Goal: Transaction & Acquisition: Obtain resource

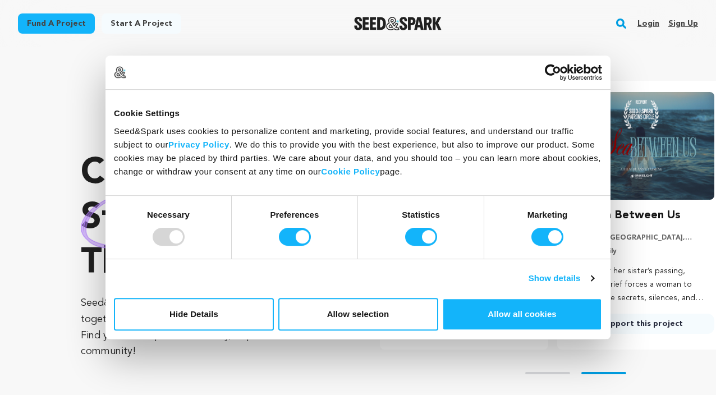
scroll to position [0, 186]
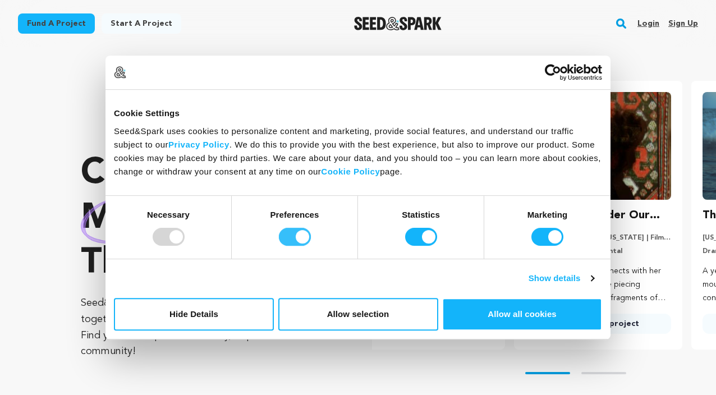
click at [288, 237] on input "Preferences" at bounding box center [295, 237] width 32 height 18
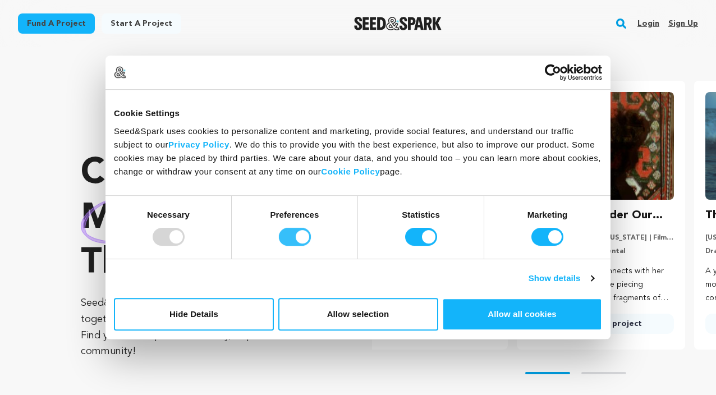
checkbox input "false"
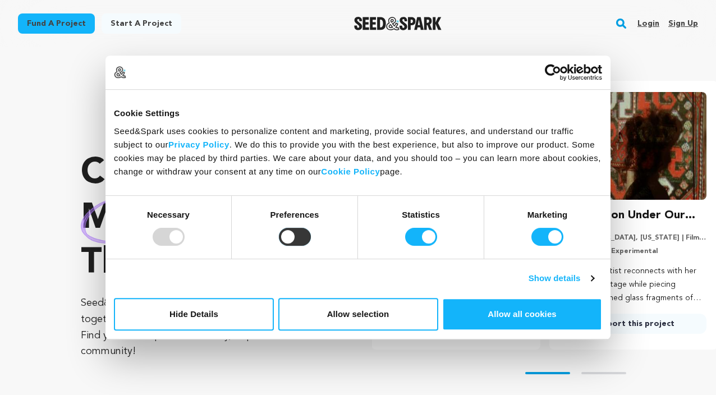
scroll to position [0, 0]
click at [410, 223] on div "Statistics" at bounding box center [421, 227] width 126 height 63
click at [424, 232] on input "Statistics" at bounding box center [421, 237] width 32 height 18
checkbox input "false"
click at [545, 232] on input "Marketing" at bounding box center [548, 237] width 32 height 18
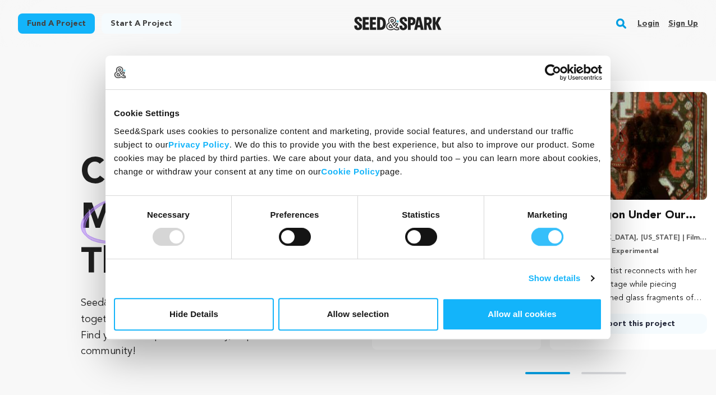
checkbox input "false"
click at [336, 313] on button "Allow selection" at bounding box center [358, 314] width 160 height 33
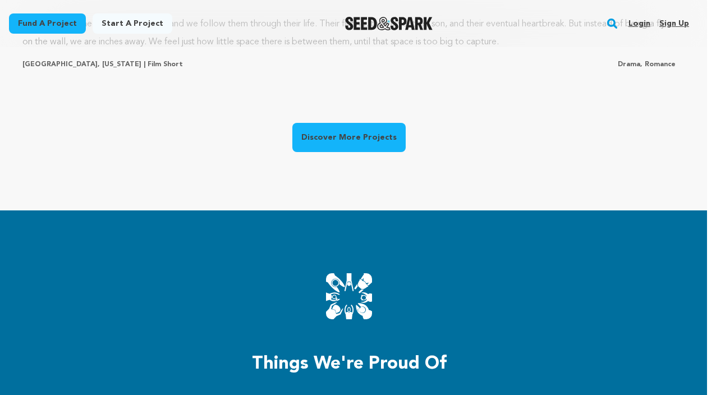
scroll to position [1103, 9]
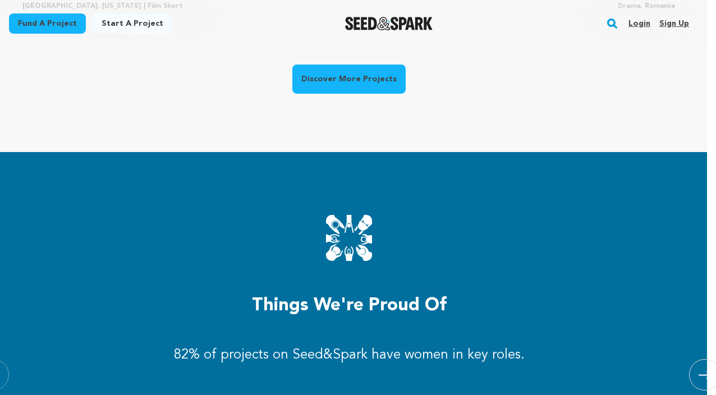
click at [318, 85] on link "Discover More Projects" at bounding box center [349, 79] width 113 height 29
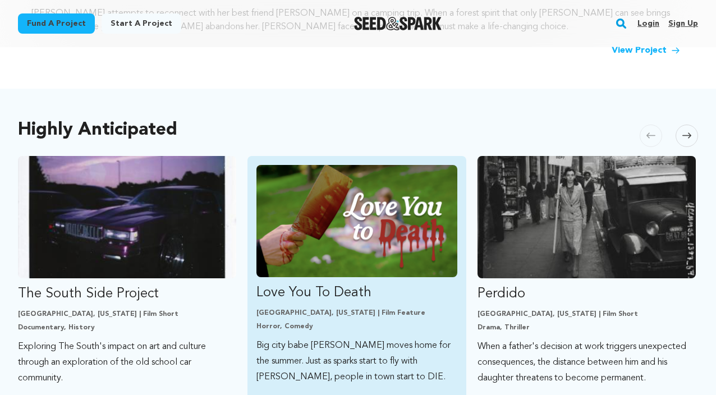
scroll to position [527, 0]
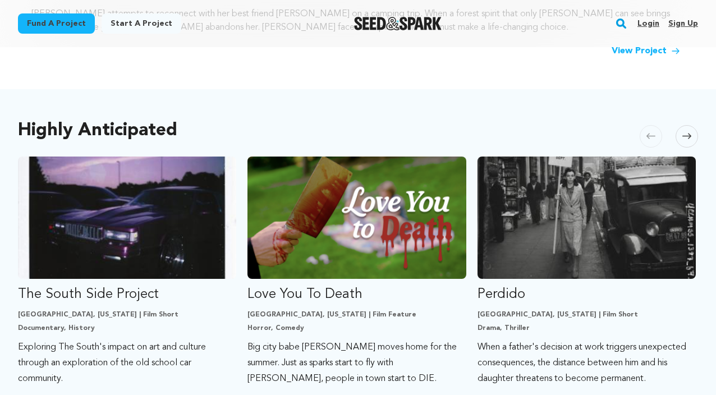
click at [695, 135] on span at bounding box center [687, 136] width 22 height 22
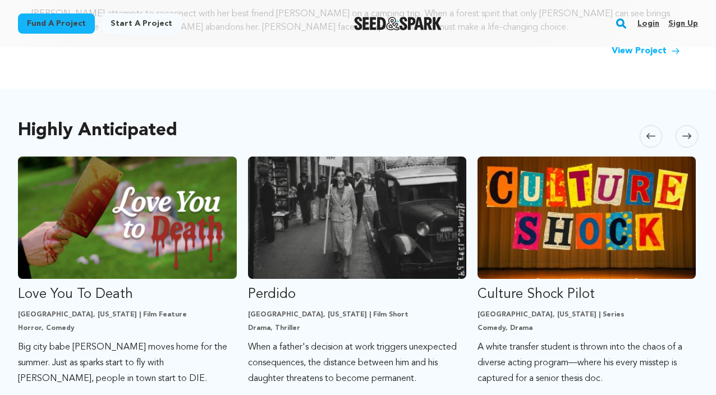
click at [692, 135] on span at bounding box center [687, 136] width 22 height 22
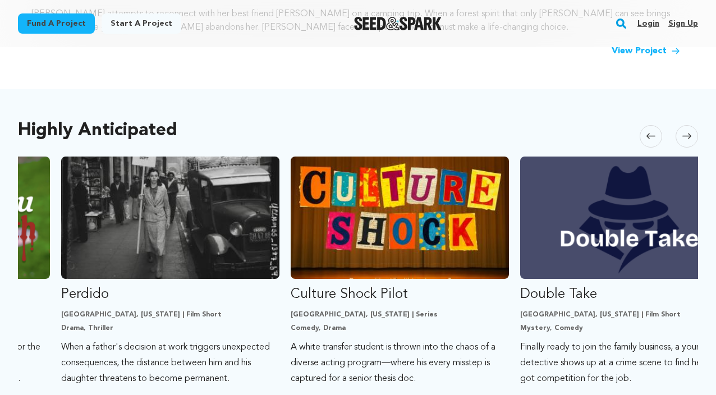
scroll to position [0, 459]
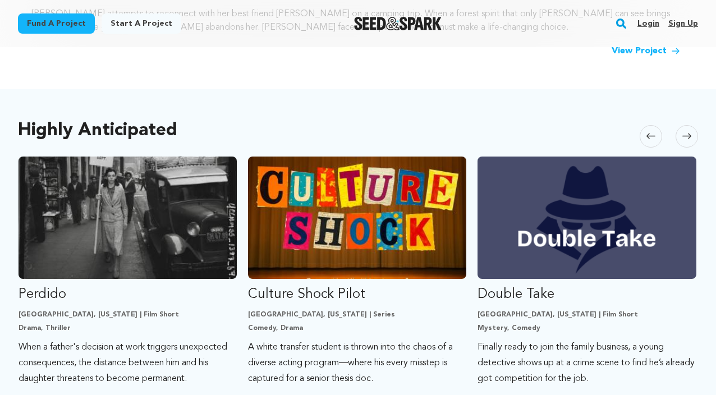
click at [692, 135] on span at bounding box center [687, 136] width 22 height 22
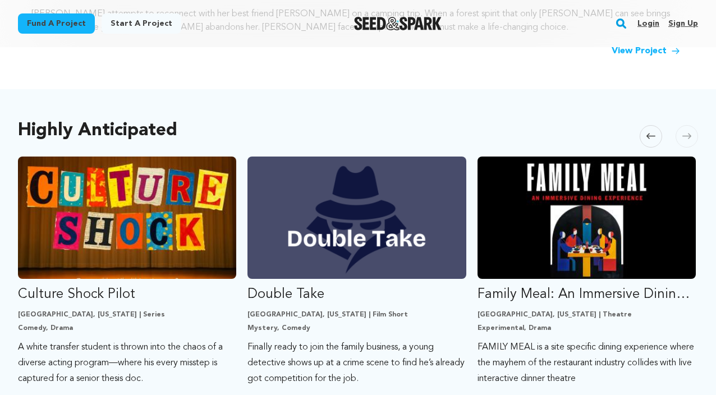
click at [692, 135] on span at bounding box center [687, 136] width 22 height 22
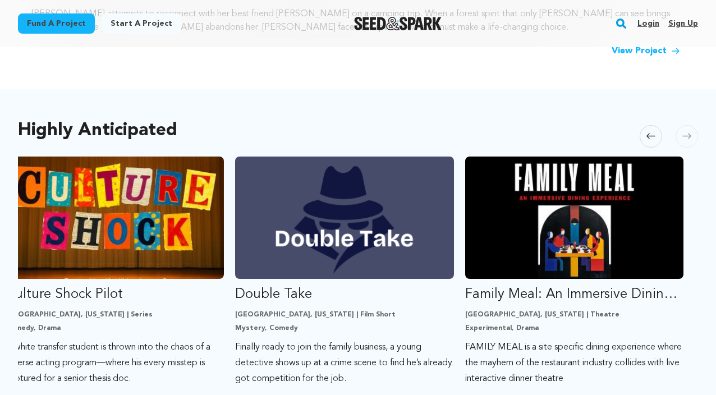
scroll to position [0, 703]
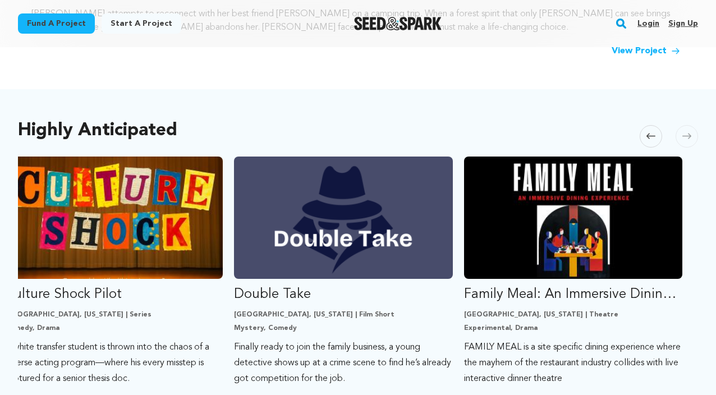
click at [692, 135] on span at bounding box center [687, 136] width 22 height 22
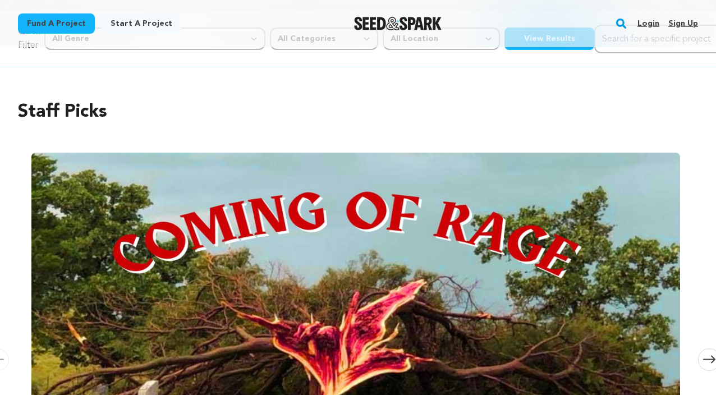
scroll to position [0, 0]
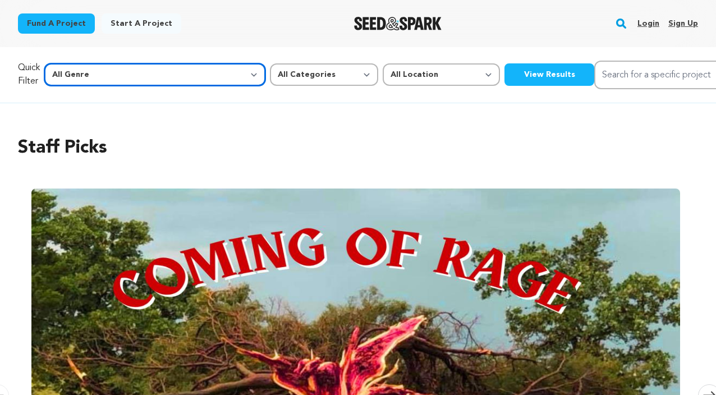
click at [144, 74] on select "All Genre Action Adventure Afrobeat Alternative Ambient Animation Bebop Big Ban…" at bounding box center [154, 74] width 221 height 22
select select "14"
click at [68, 63] on select "All Genre Action Adventure Afrobeat Alternative Ambient Animation Bebop Big Ban…" at bounding box center [154, 74] width 221 height 22
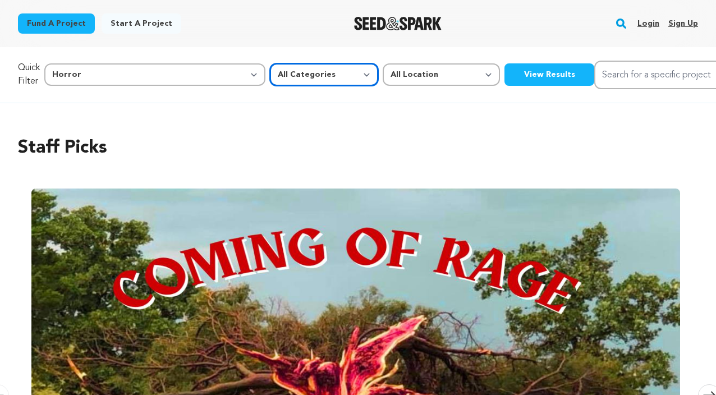
click at [270, 70] on select "All Categories Film Feature Film Short Series Music Video Comics Artist Residen…" at bounding box center [324, 74] width 108 height 22
select select "382"
click at [270, 63] on select "All Categories Film Feature Film Short Series Music Video Comics Artist Residen…" at bounding box center [324, 74] width 108 height 22
click at [505, 76] on button "View Results" at bounding box center [550, 74] width 90 height 22
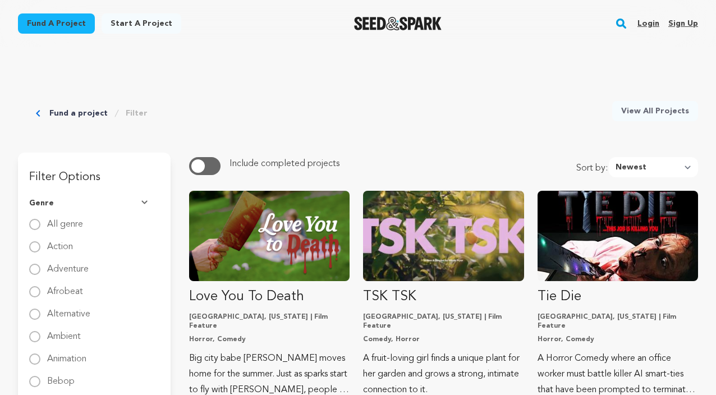
click at [207, 162] on button "button" at bounding box center [204, 166] width 31 height 18
click at [197, 171] on span "button" at bounding box center [197, 165] width 13 height 13
click at [648, 167] on select "Newest Most Popular Most Funded Trending Now Ending Now Amount Raised" at bounding box center [653, 167] width 89 height 20
select select "most_funded"
click at [613, 157] on select "Newest Most Popular Most Funded Trending Now Ending Now Amount Raised" at bounding box center [653, 167] width 89 height 20
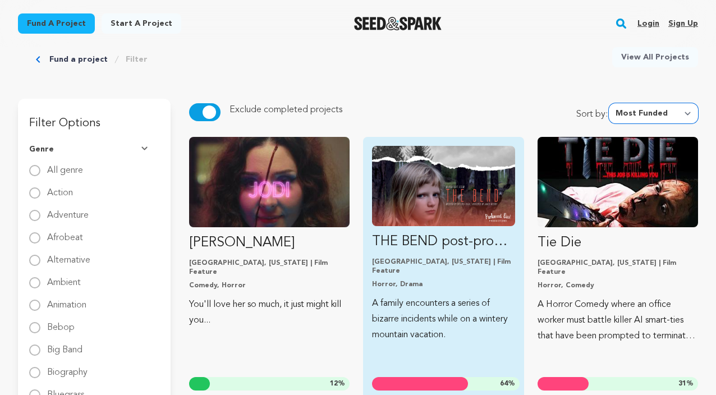
scroll to position [81, 0]
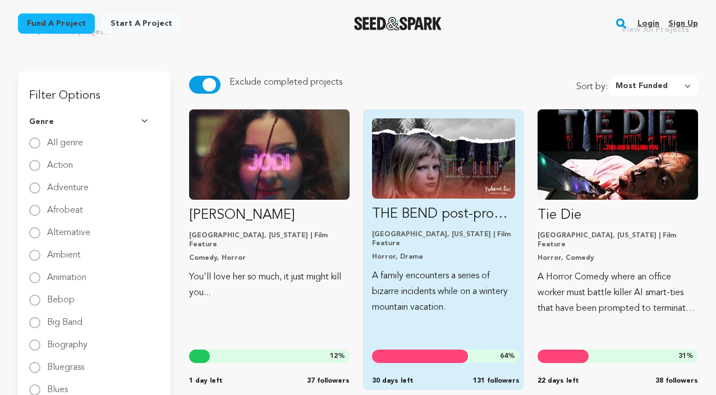
click at [455, 150] on img "Fund THE BEND post-production" at bounding box center [443, 158] width 143 height 80
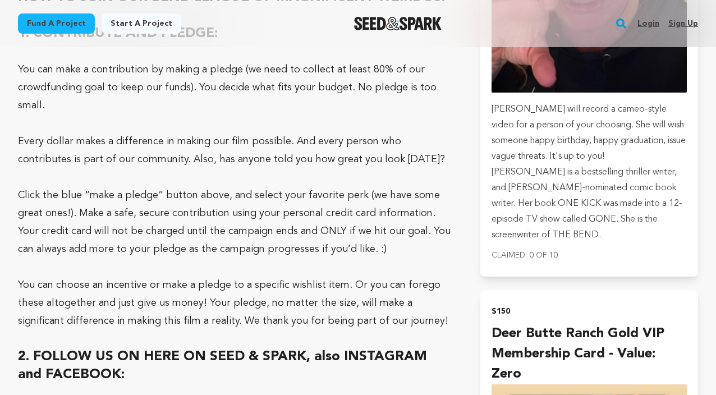
scroll to position [4083, 0]
